Goal: Information Seeking & Learning: Learn about a topic

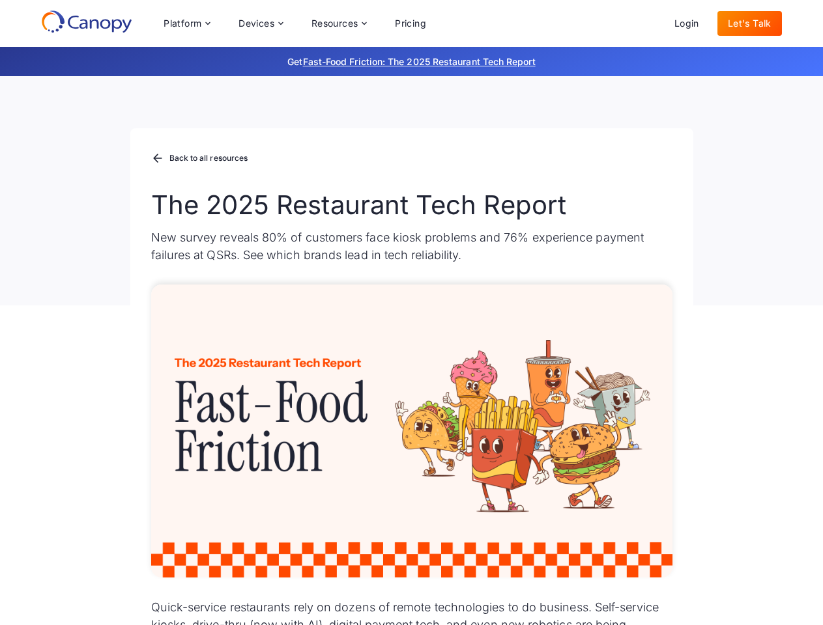
click at [294, 23] on div "Platform Platform Monitor A centralized view of your entire fleet Manage Remote…" at bounding box center [294, 23] width 283 height 26
click at [186, 23] on div "Platform" at bounding box center [182, 23] width 38 height 9
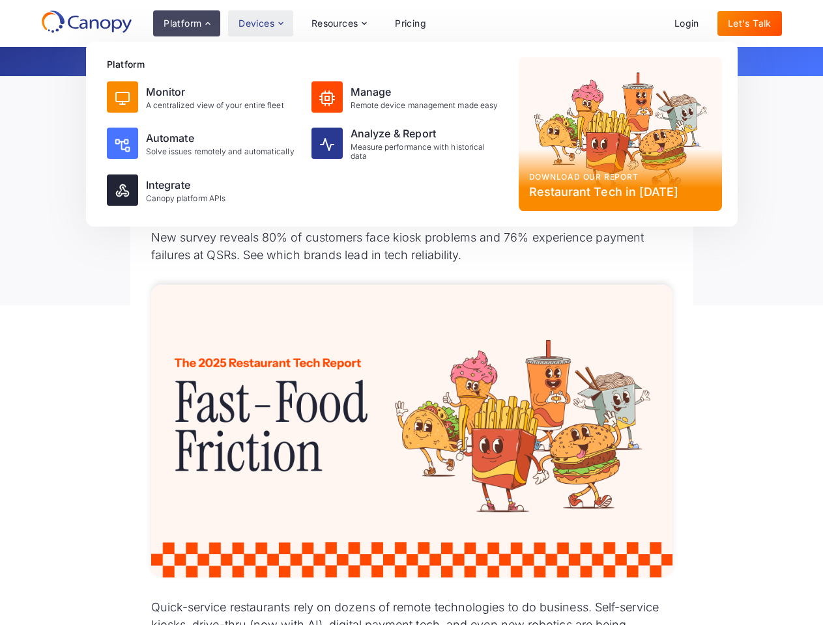
click at [260, 23] on div "Devices" at bounding box center [256, 23] width 36 height 9
click at [338, 23] on div "Resources" at bounding box center [334, 23] width 47 height 9
